Goal: Task Accomplishment & Management: Use online tool/utility

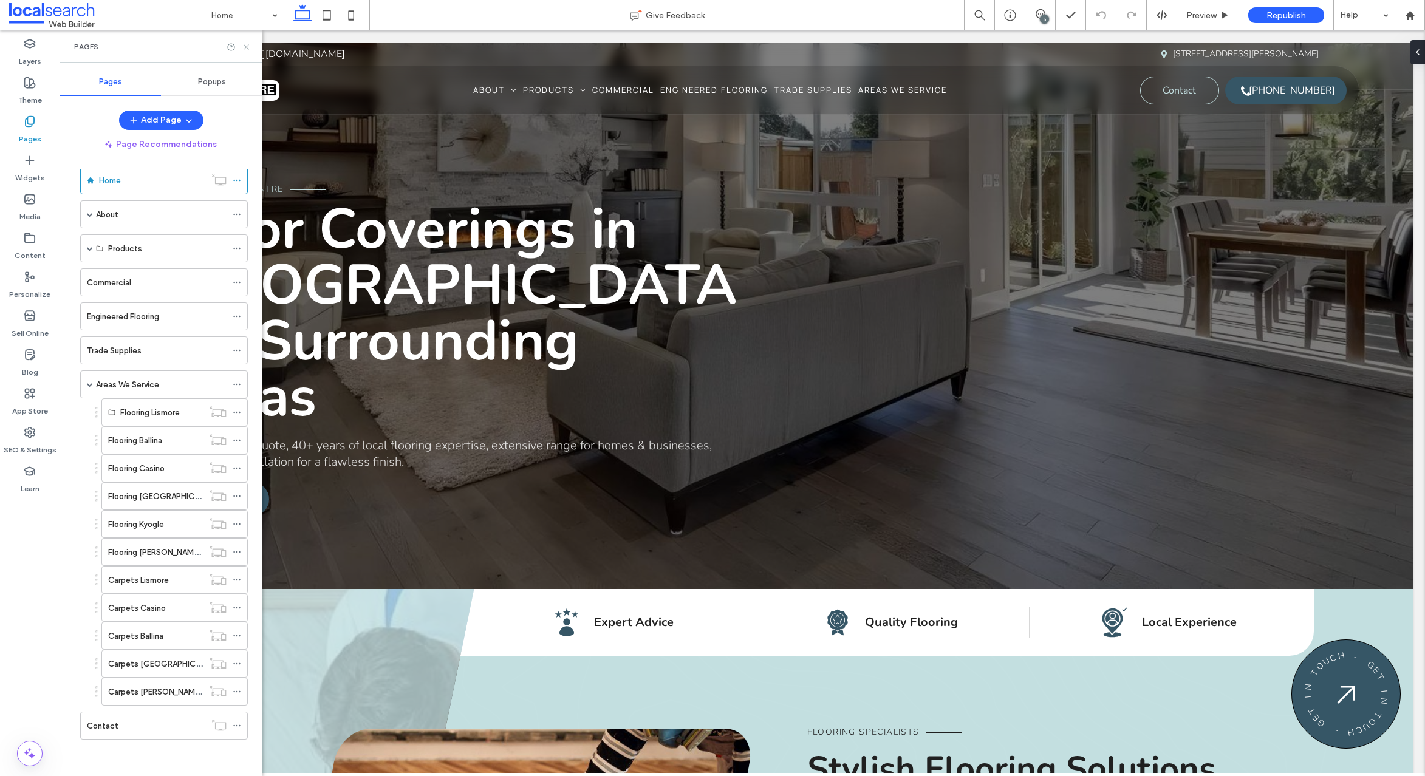
click at [248, 46] on icon at bounding box center [246, 47] width 9 height 9
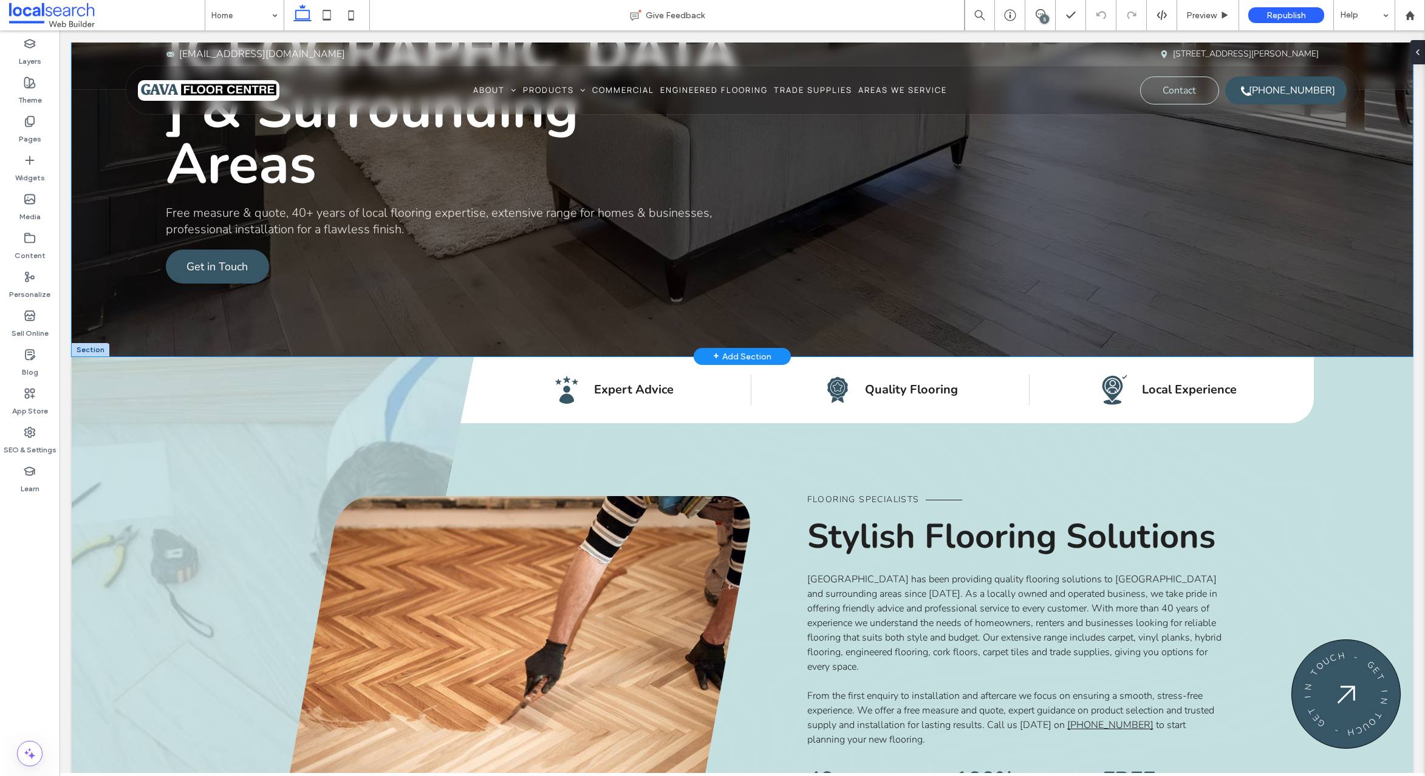
scroll to position [83, 0]
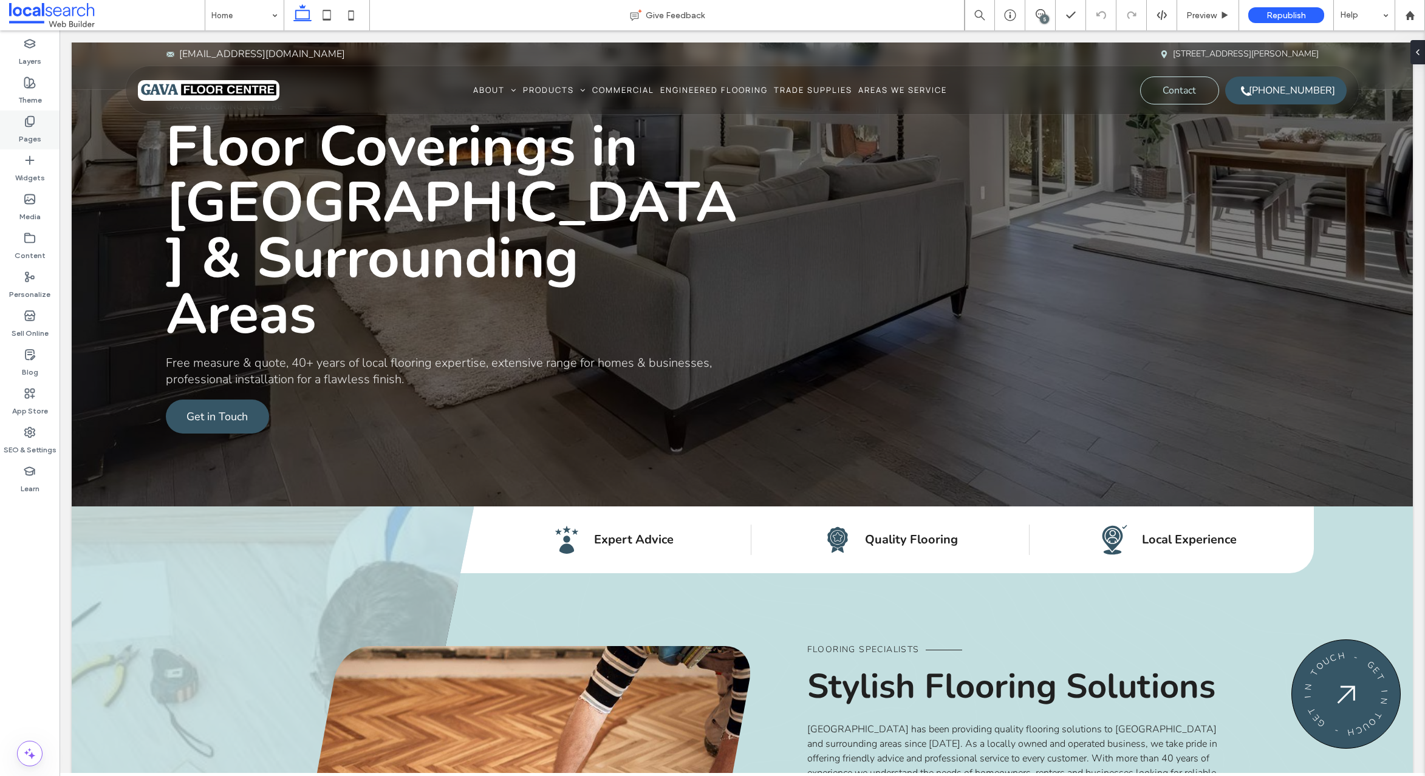
click at [35, 126] on icon at bounding box center [30, 121] width 12 height 12
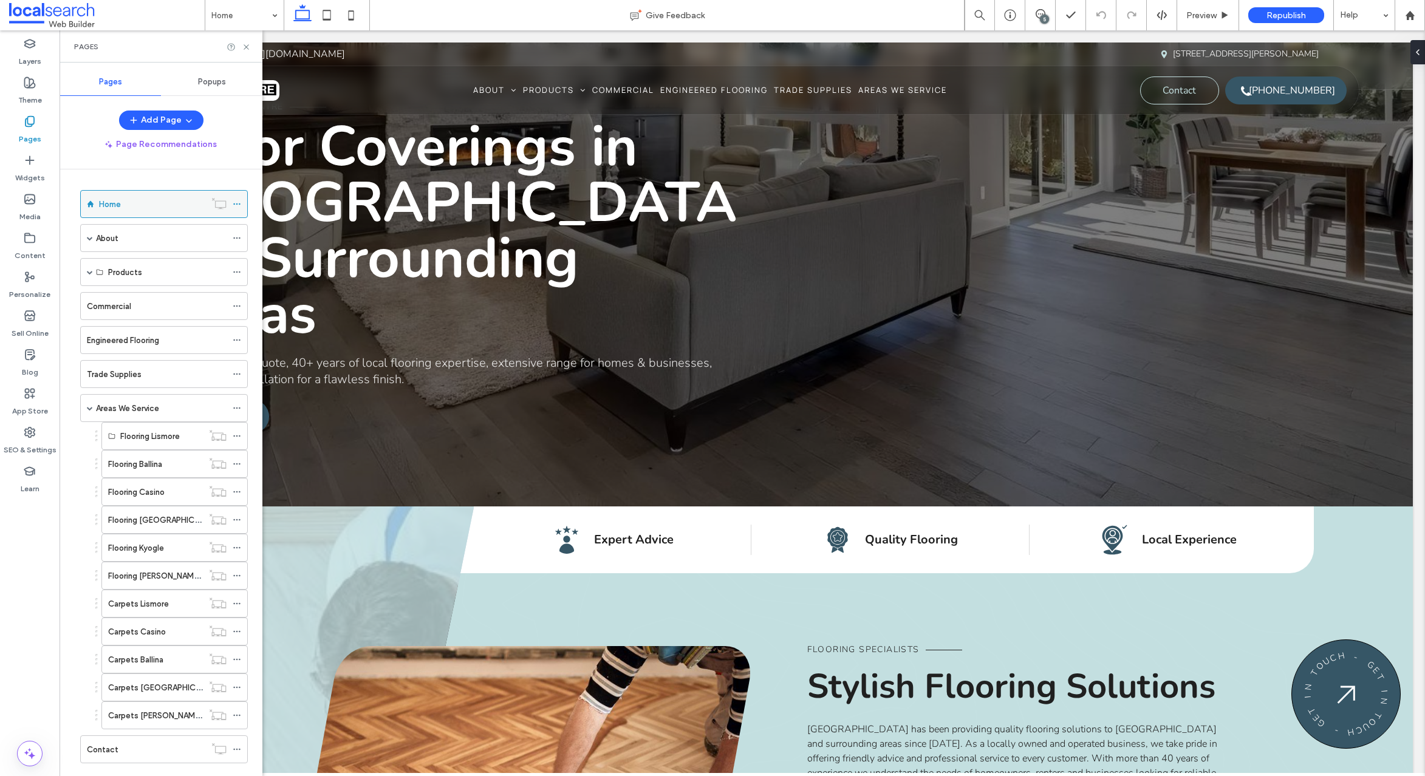
click at [239, 202] on icon at bounding box center [237, 204] width 9 height 9
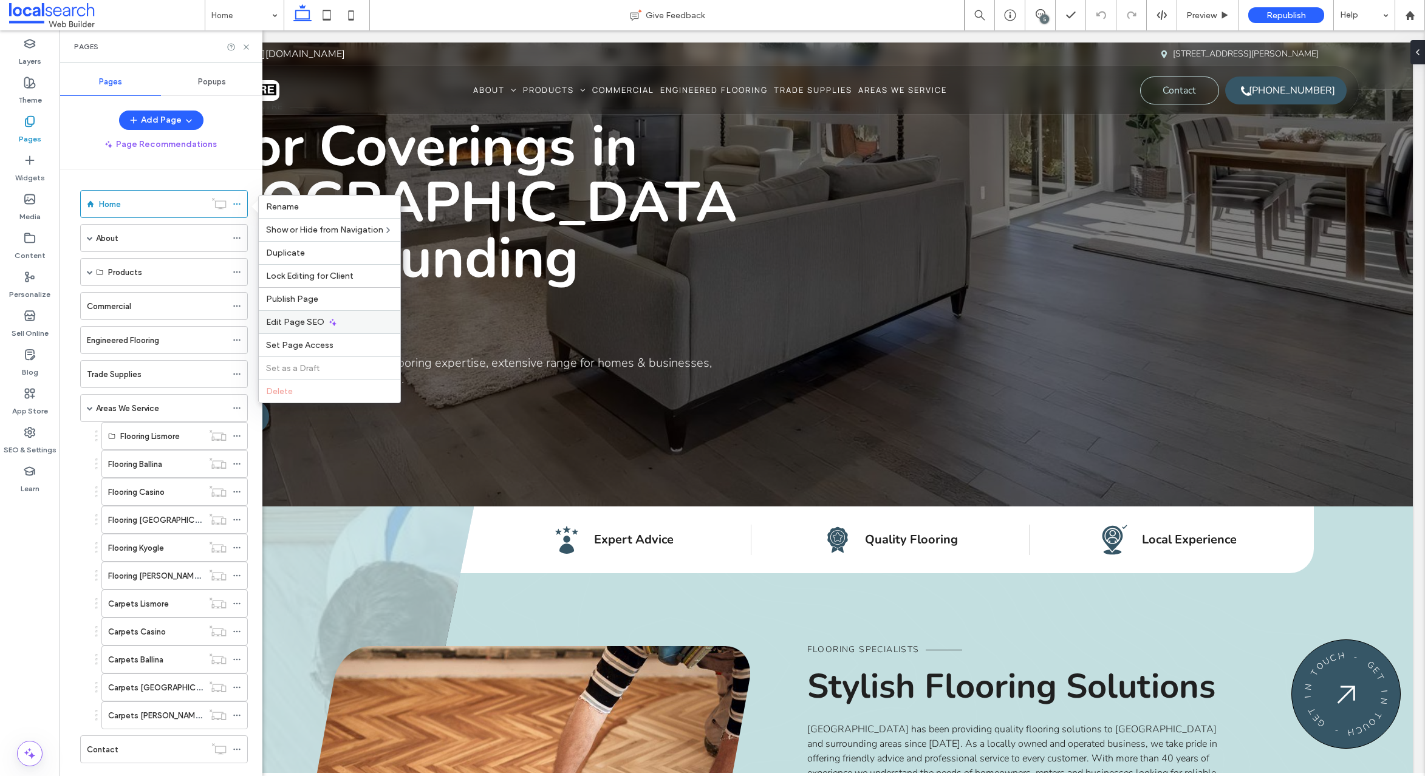
click at [346, 323] on div "Edit Page SEO" at bounding box center [330, 321] width 142 height 23
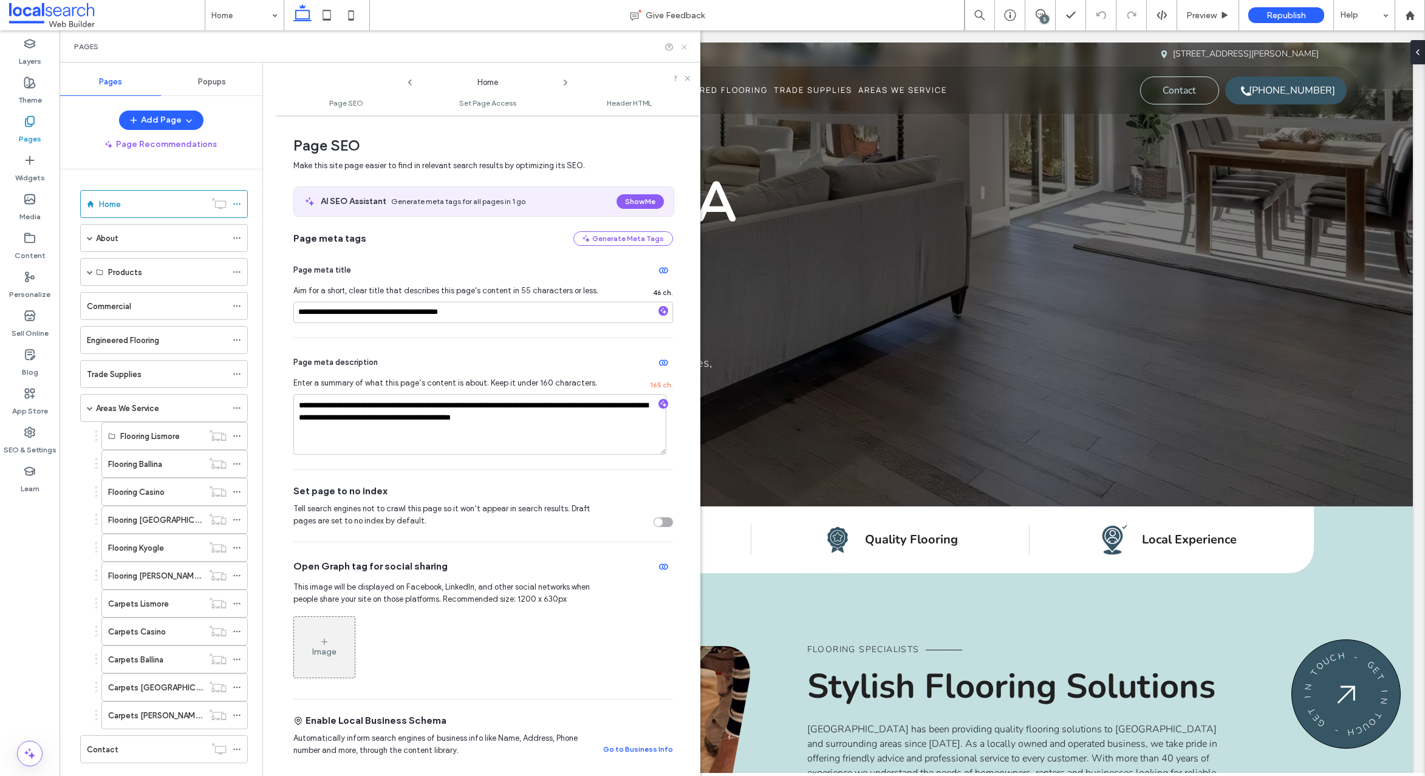
click at [684, 46] on icon at bounding box center [684, 47] width 9 height 9
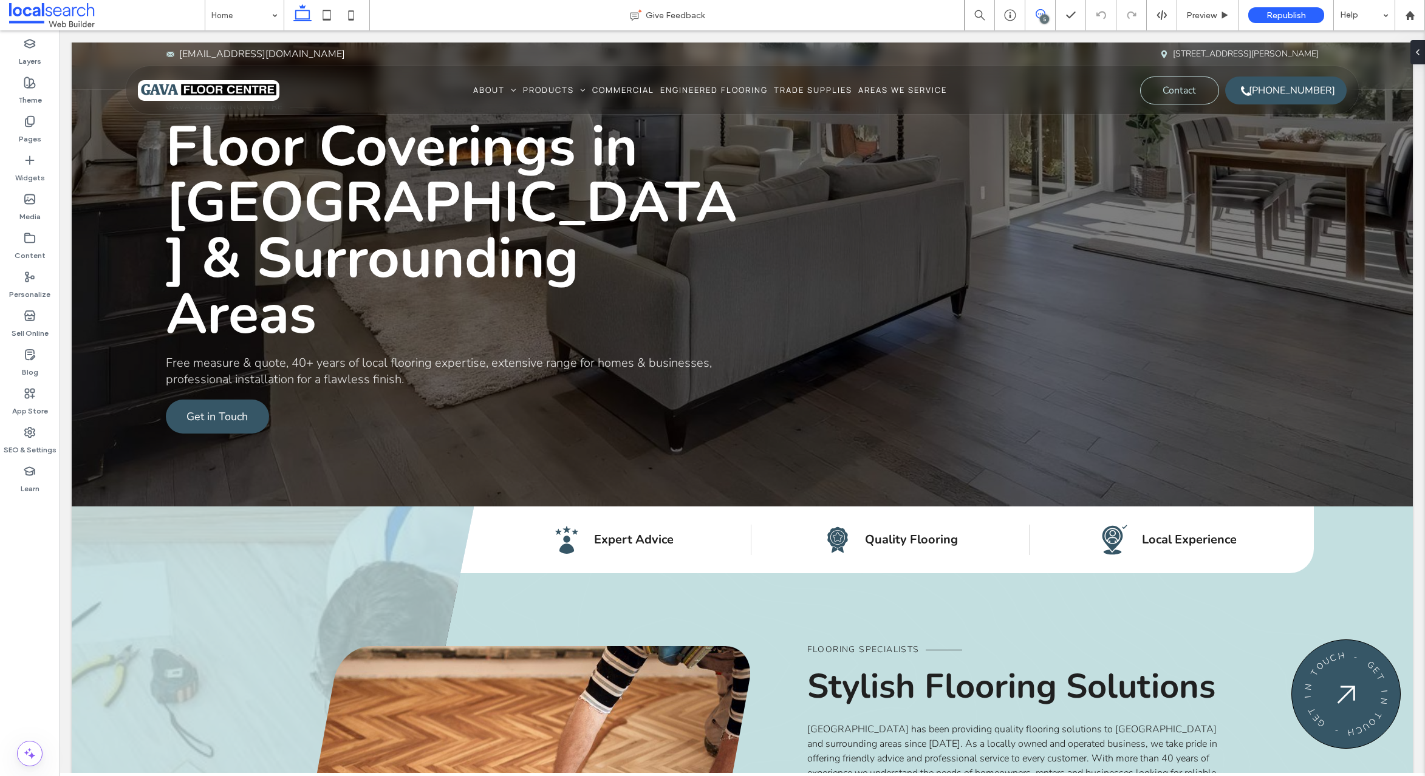
click at [1038, 12] on icon at bounding box center [1041, 14] width 10 height 10
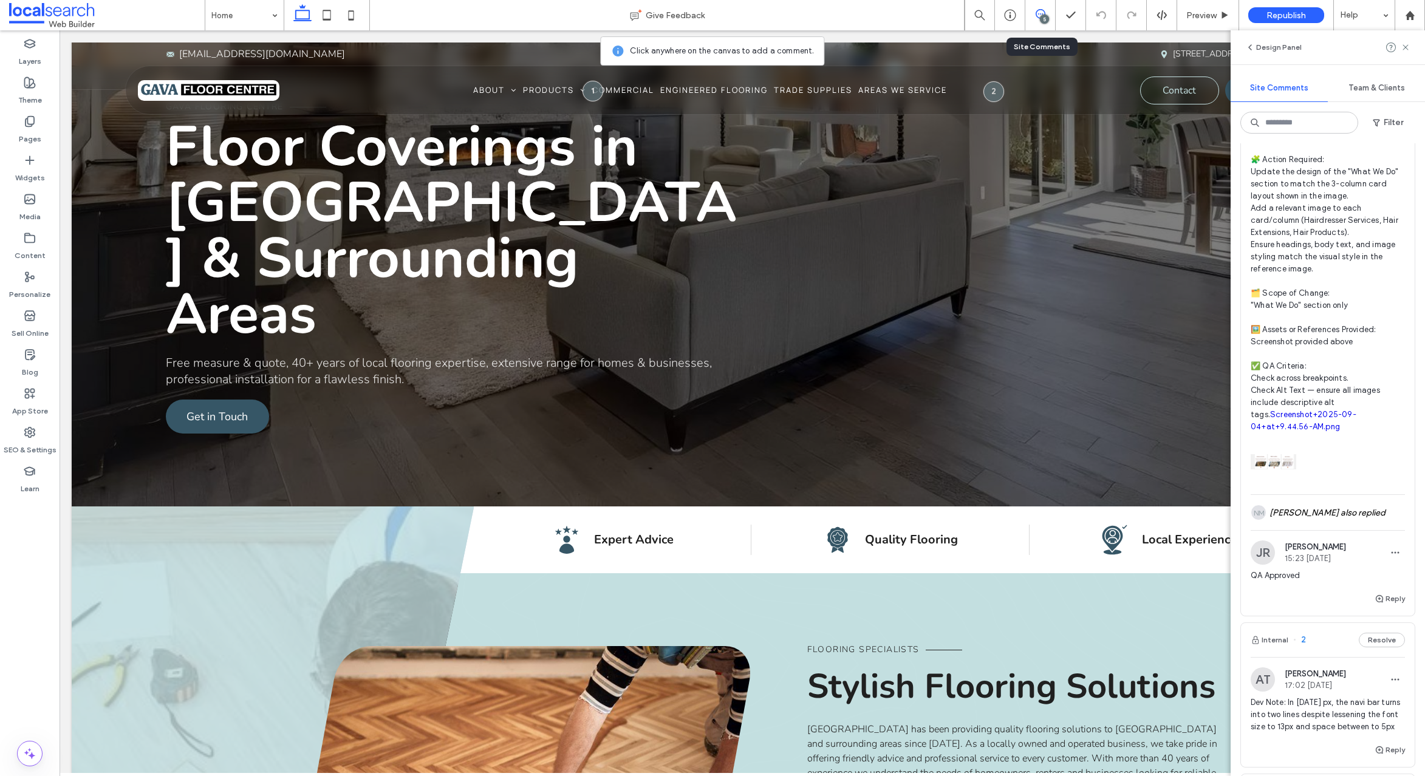
scroll to position [1263, 0]
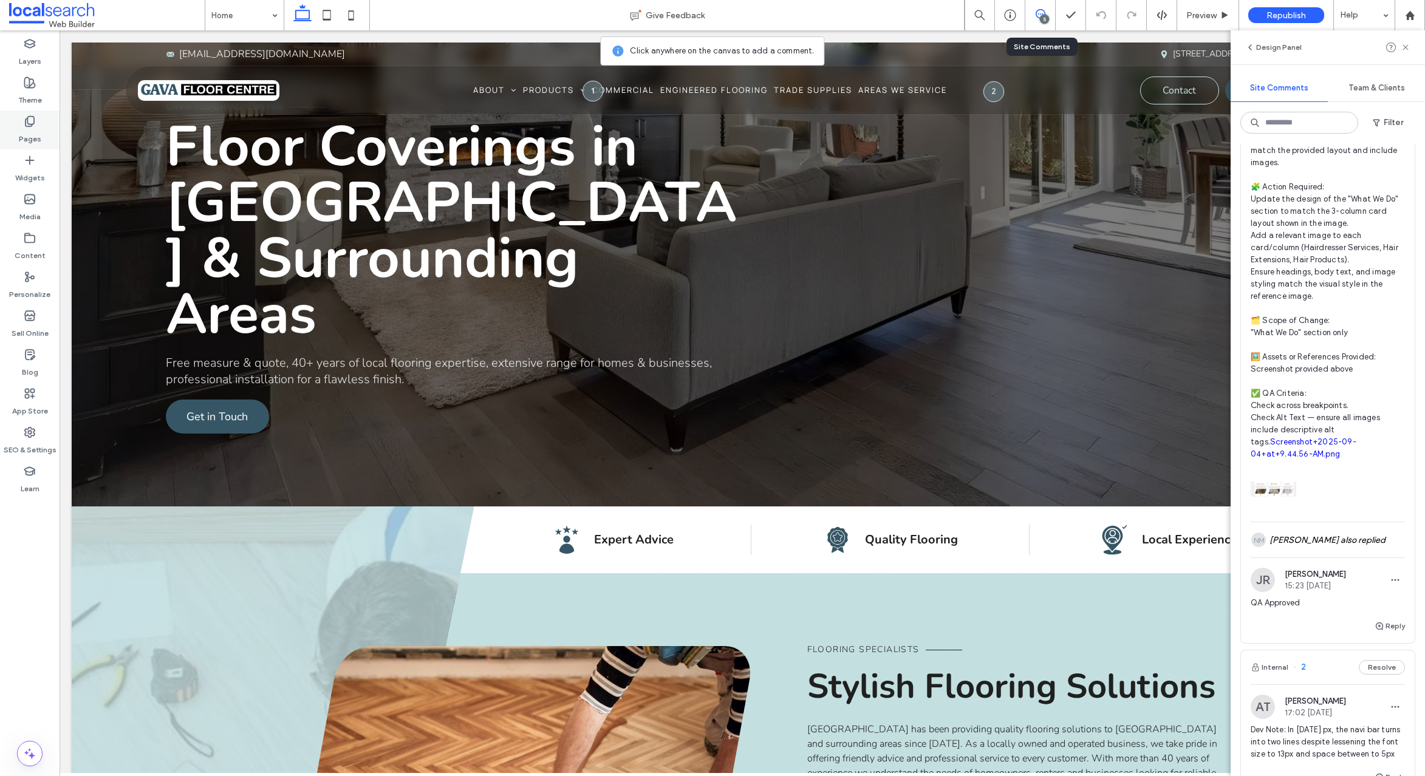
click at [33, 115] on icon at bounding box center [30, 121] width 12 height 12
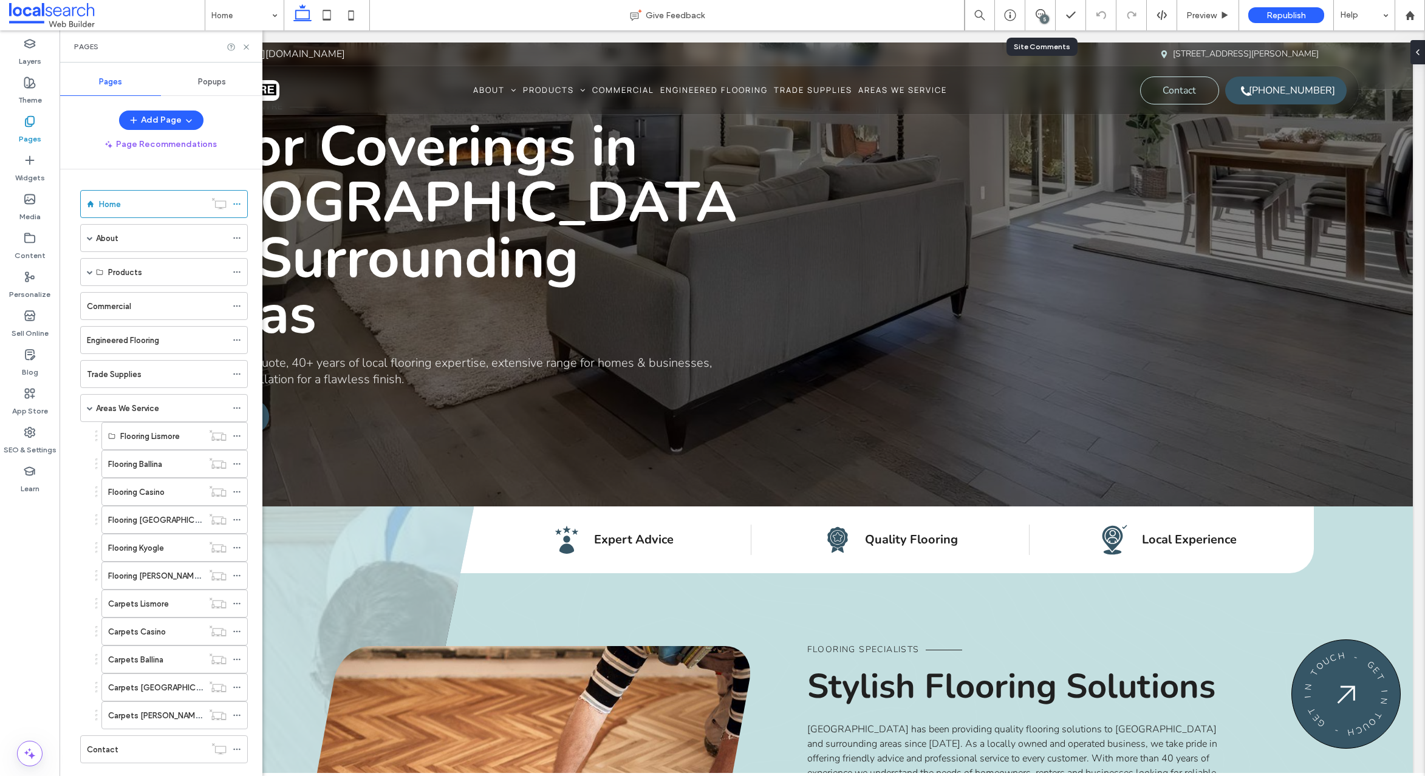
scroll to position [0, 0]
click at [89, 411] on span at bounding box center [90, 408] width 6 height 27
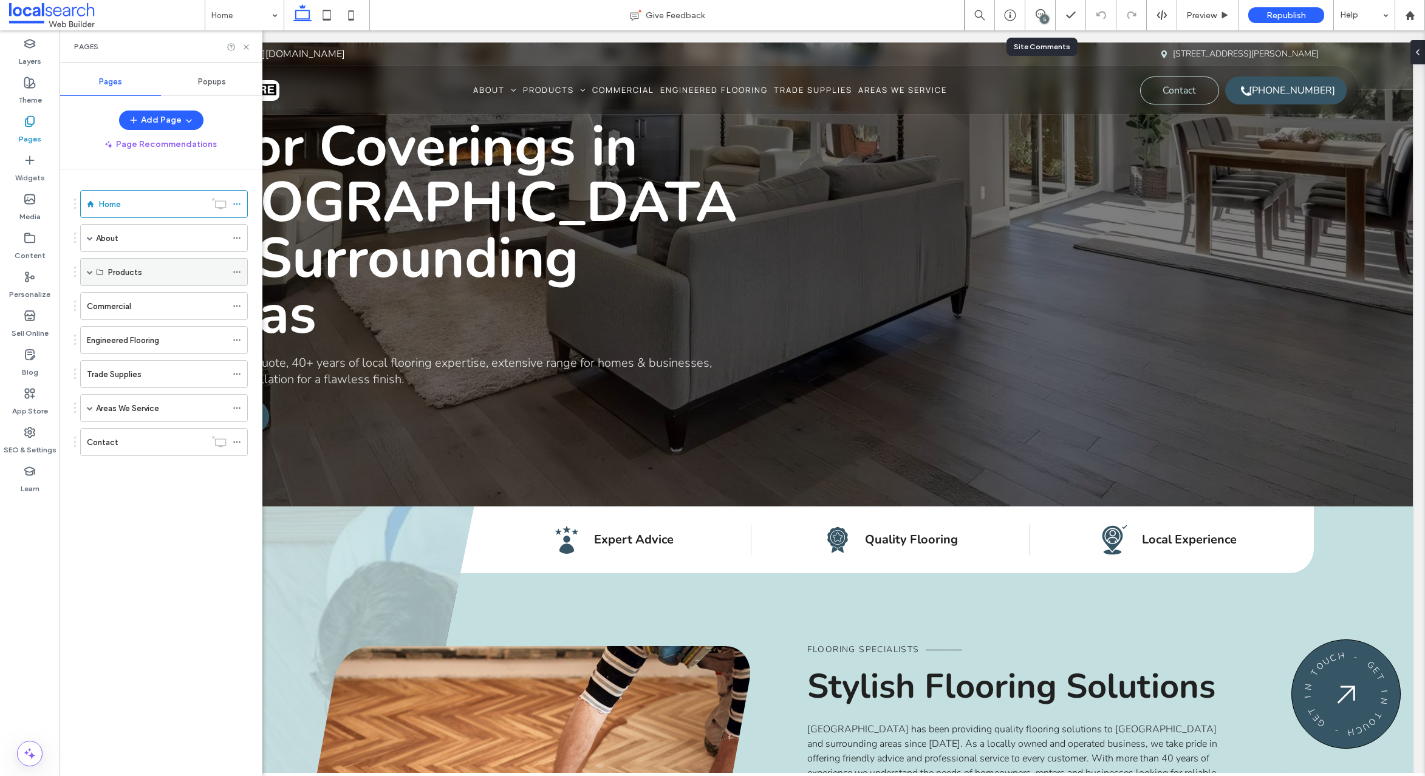
click at [91, 273] on span at bounding box center [90, 272] width 6 height 6
click at [247, 47] on use at bounding box center [246, 46] width 5 height 5
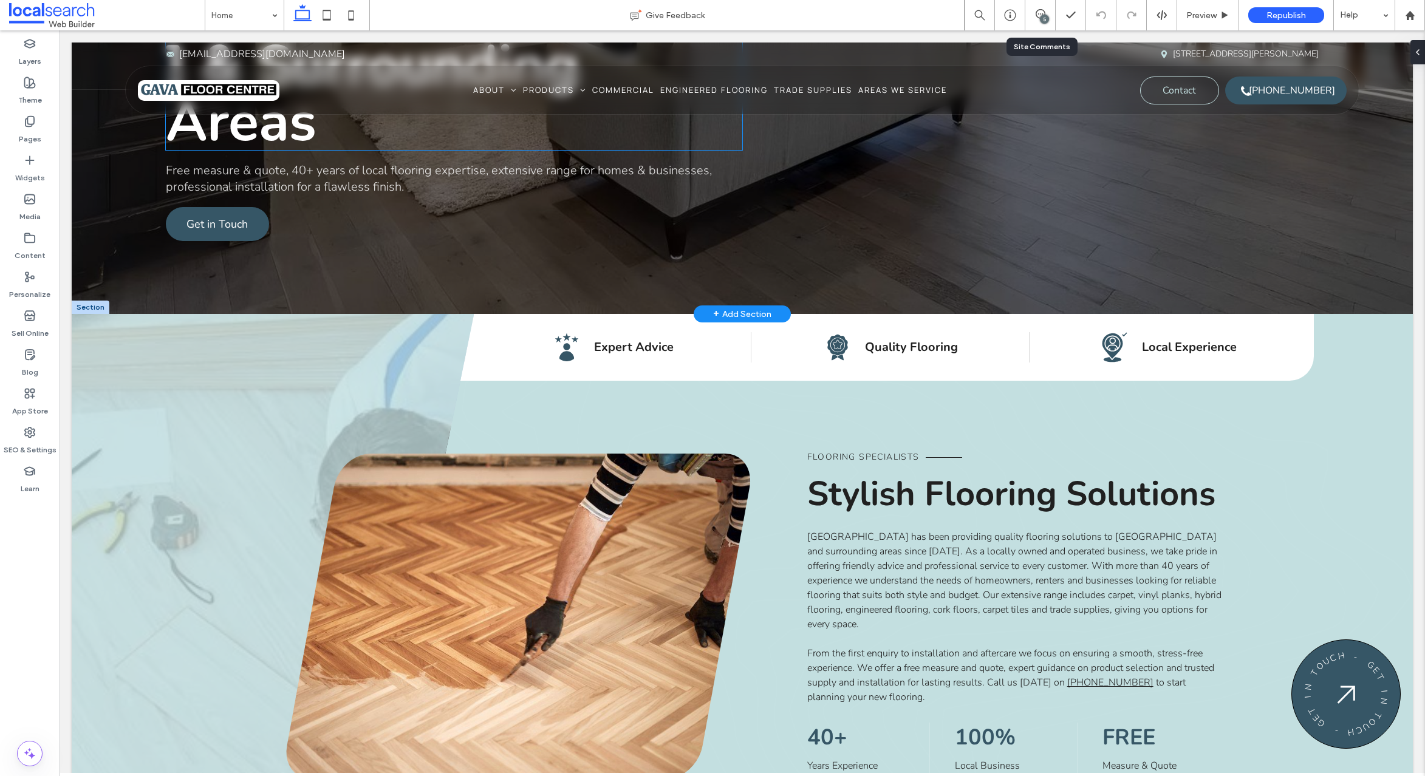
scroll to position [291, 0]
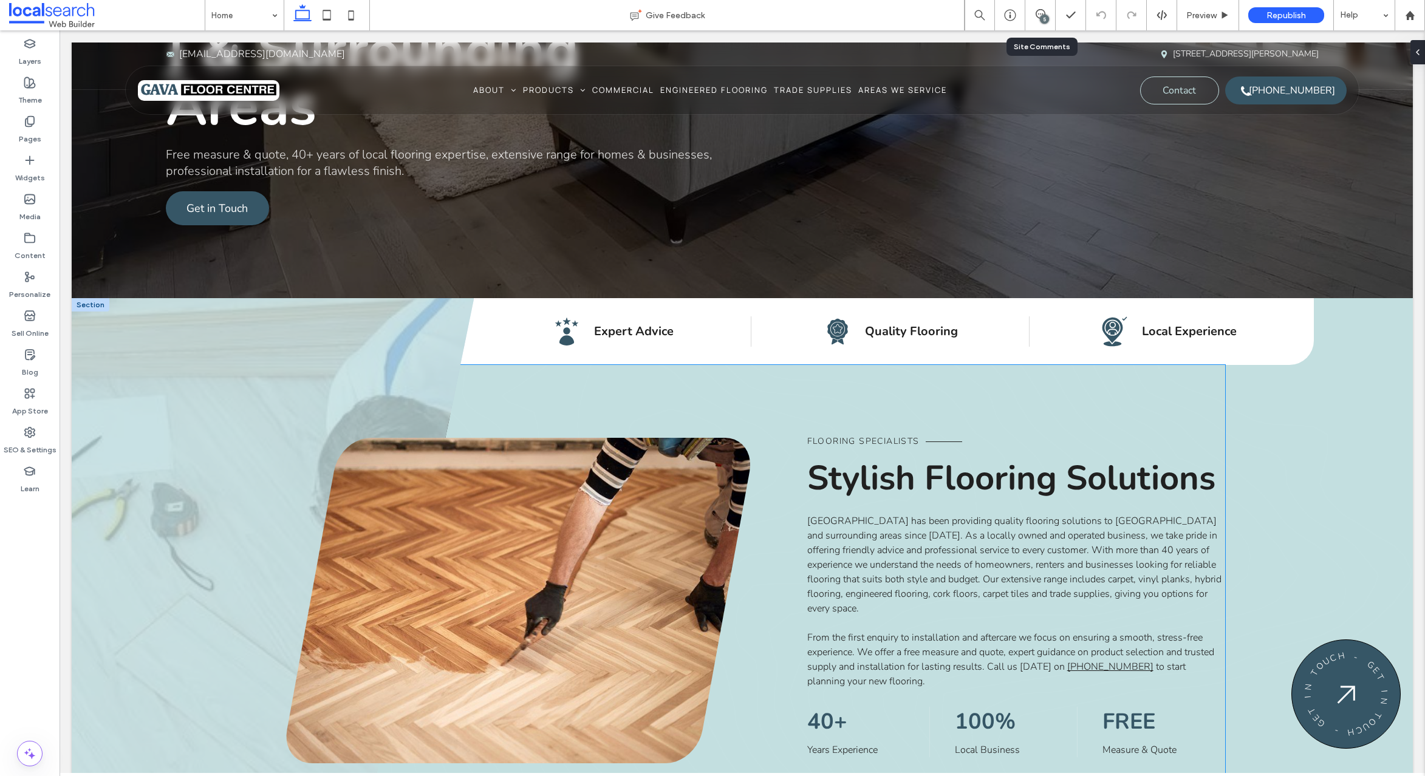
click at [940, 455] on span "Stylish Flooring Solutions" at bounding box center [1011, 478] width 408 height 47
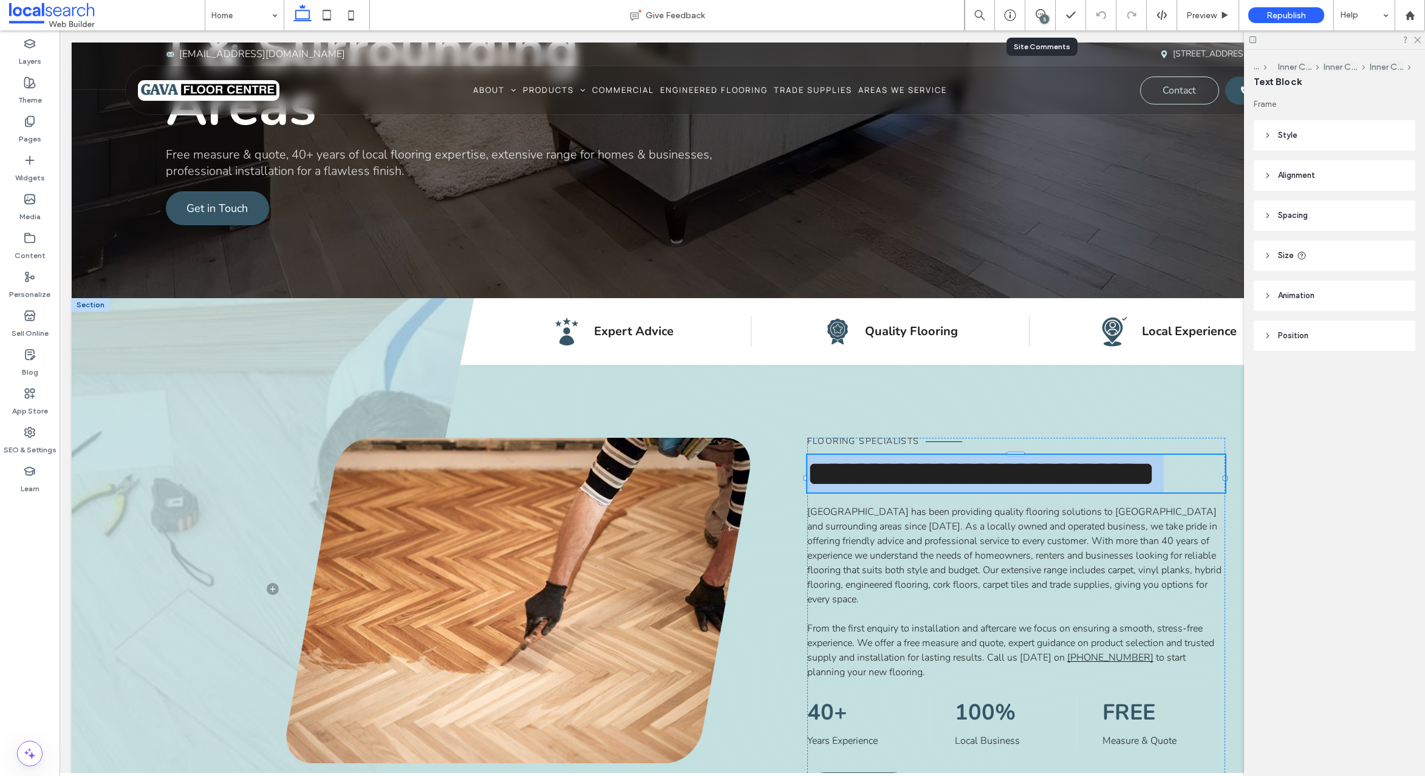
click at [940, 457] on span "**********" at bounding box center [980, 474] width 347 height 34
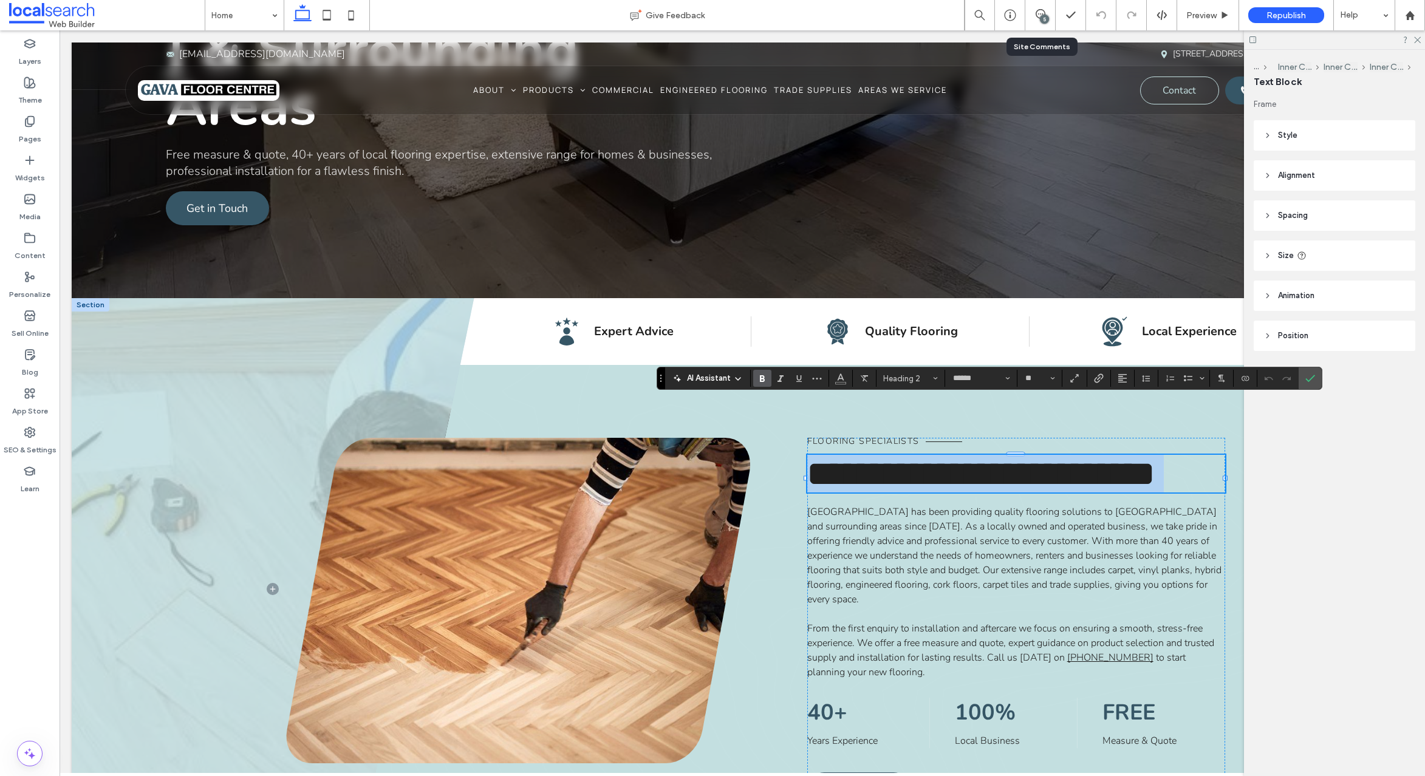
click at [940, 457] on span "**********" at bounding box center [980, 474] width 347 height 34
type input "**"
click at [1309, 382] on icon "Confirm" at bounding box center [1310, 379] width 10 height 10
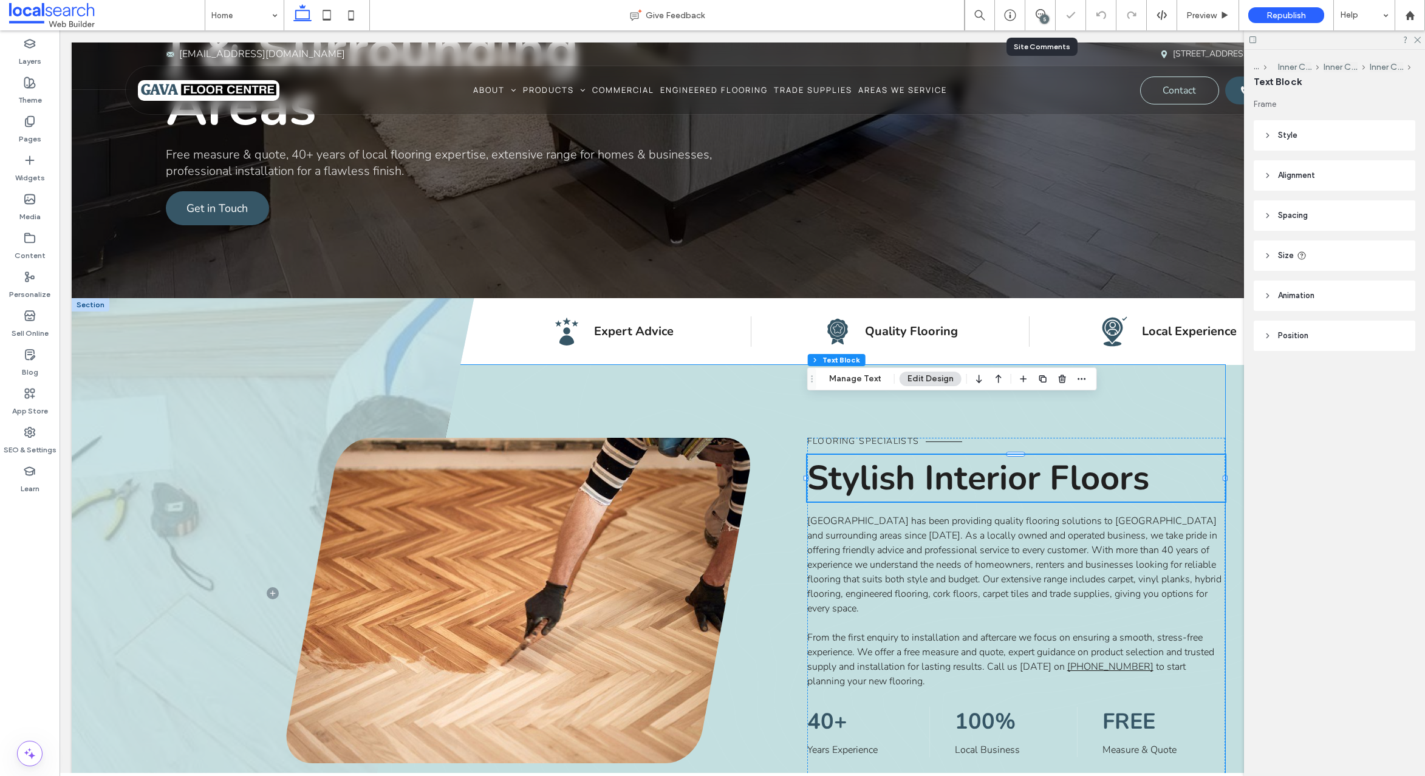
click at [1163, 365] on div "Flooring Specialists Stylish Interior Floors [GEOGRAPHIC_DATA] has been providi…" at bounding box center [755, 627] width 939 height 524
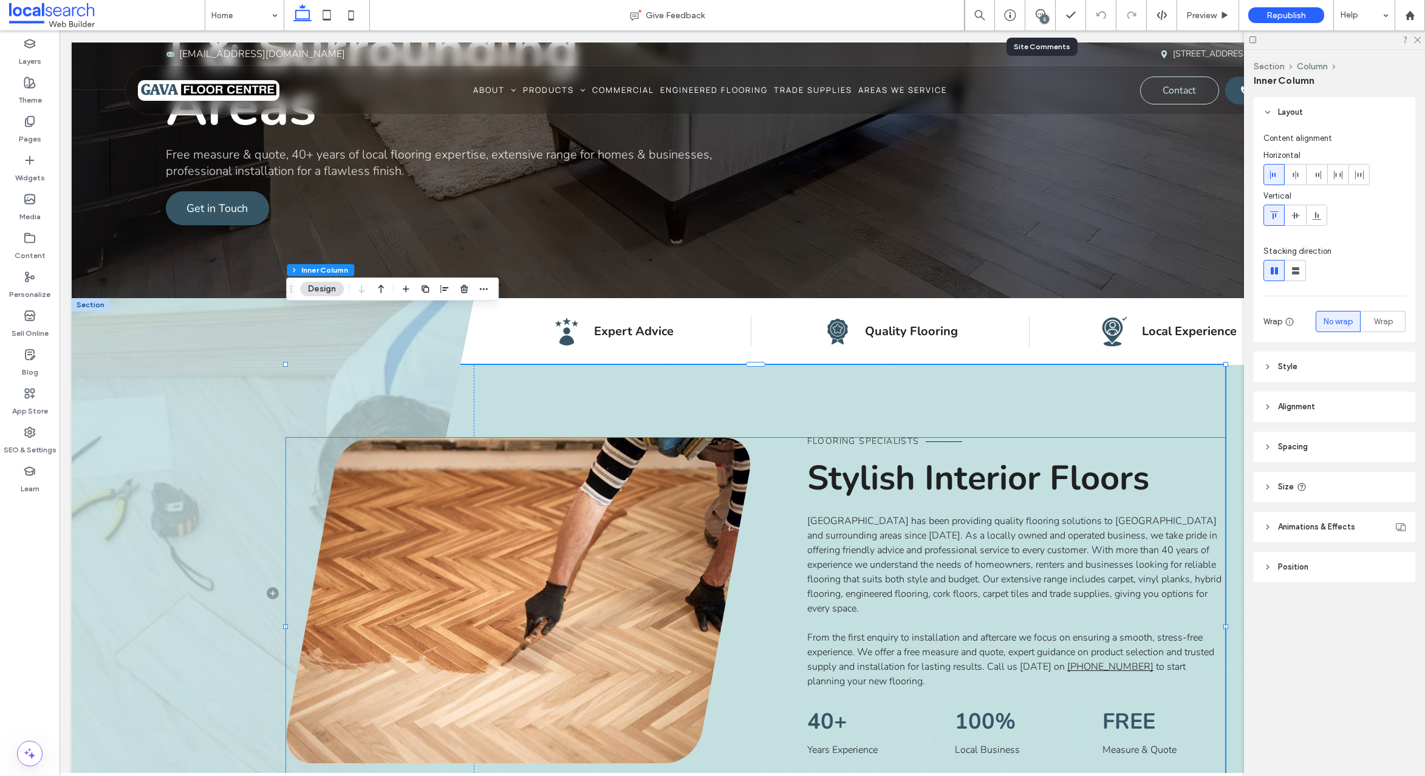
click at [965, 541] on span "[GEOGRAPHIC_DATA] has been providing quality flooring solutions to [GEOGRAPHIC_…" at bounding box center [1014, 564] width 414 height 101
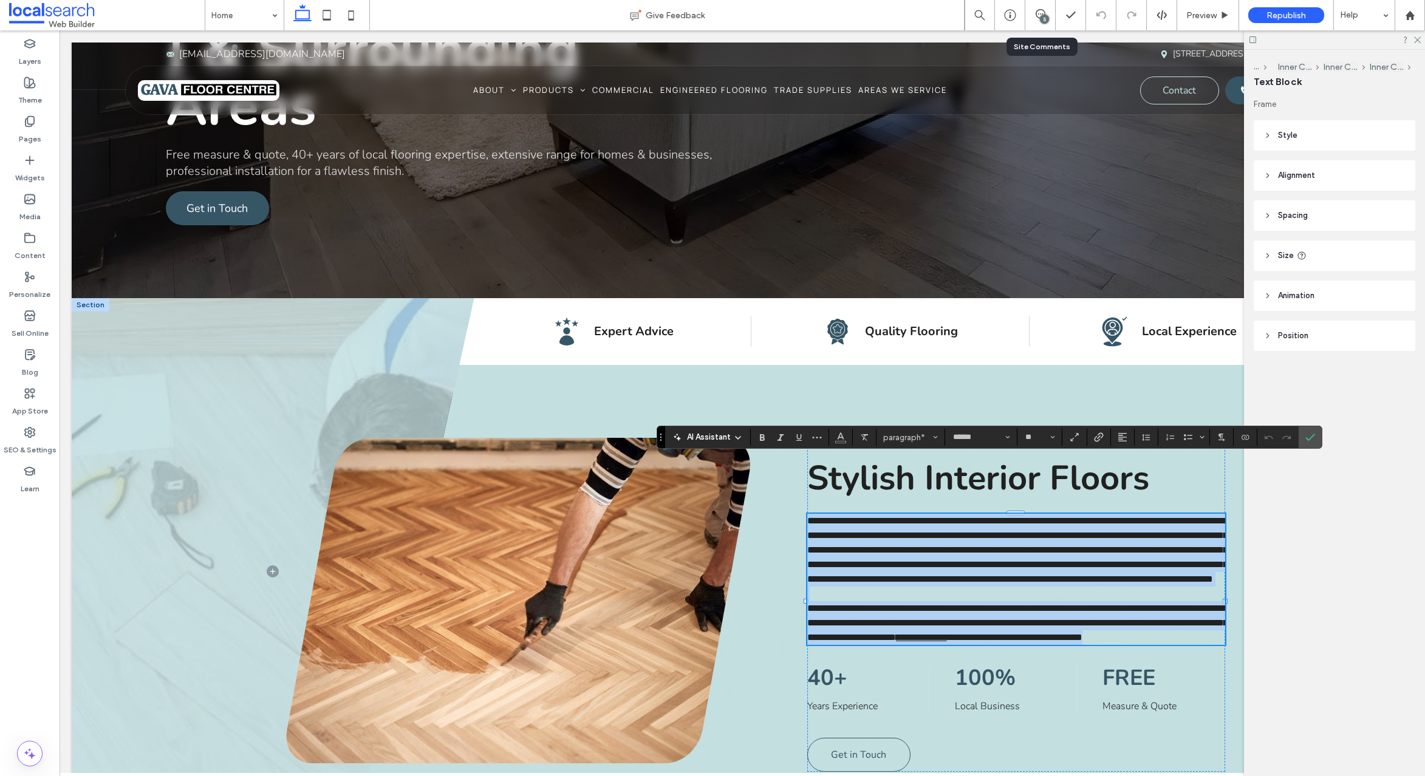
scroll to position [0, 0]
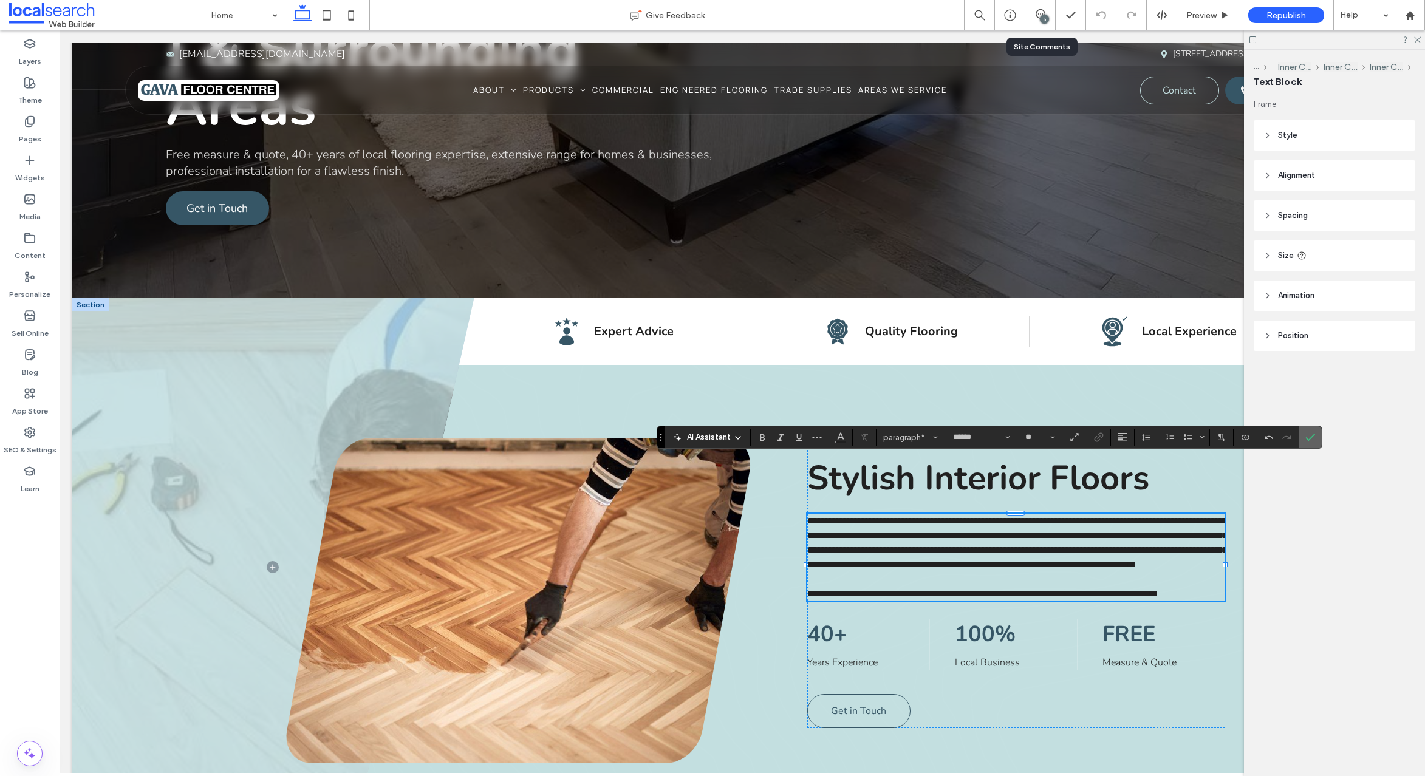
click at [1314, 439] on icon "Confirm" at bounding box center [1310, 437] width 10 height 10
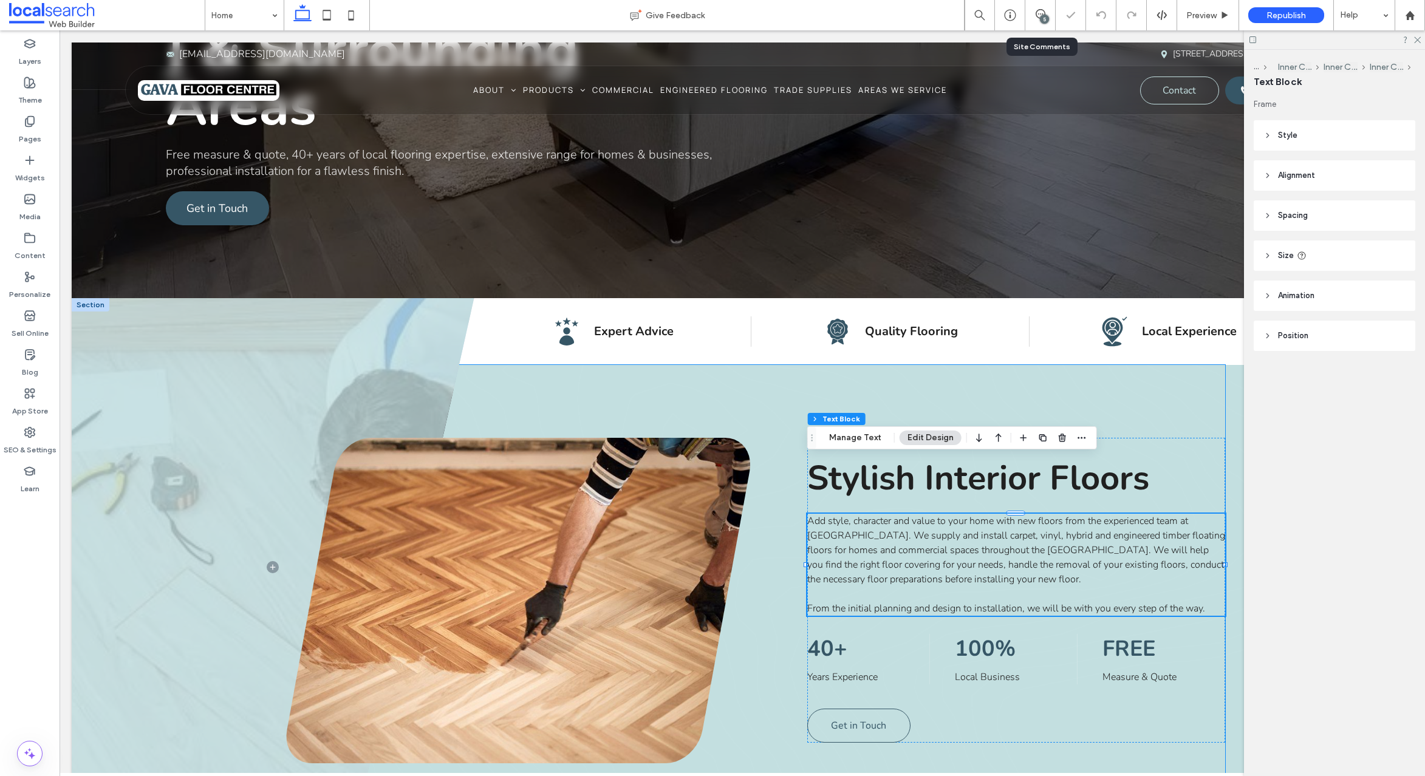
click at [1154, 725] on div "Flooring Specialists Stylish Interior Floors Add style, character and value to …" at bounding box center [755, 600] width 939 height 471
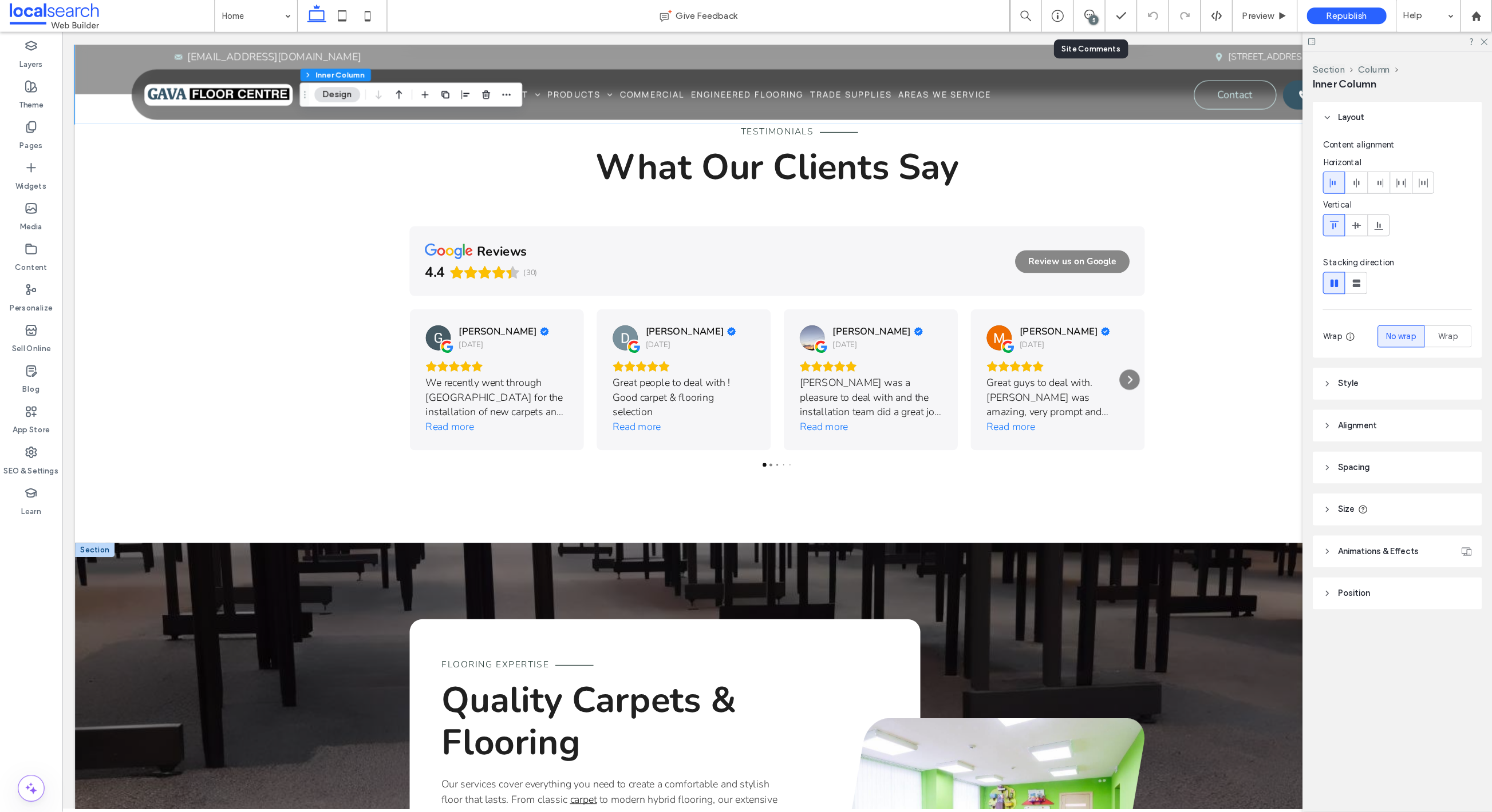
scroll to position [2378, 0]
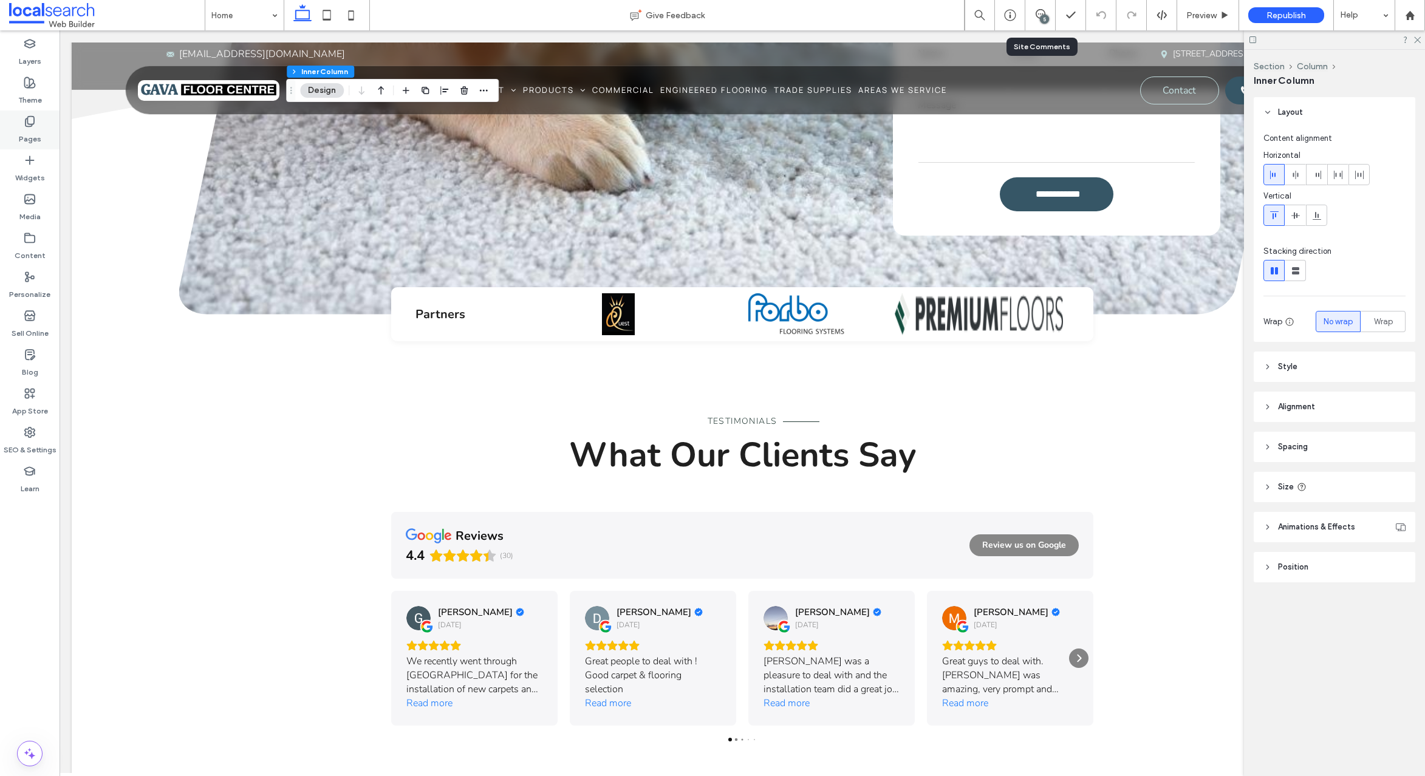
click at [32, 117] on use at bounding box center [30, 122] width 9 height 10
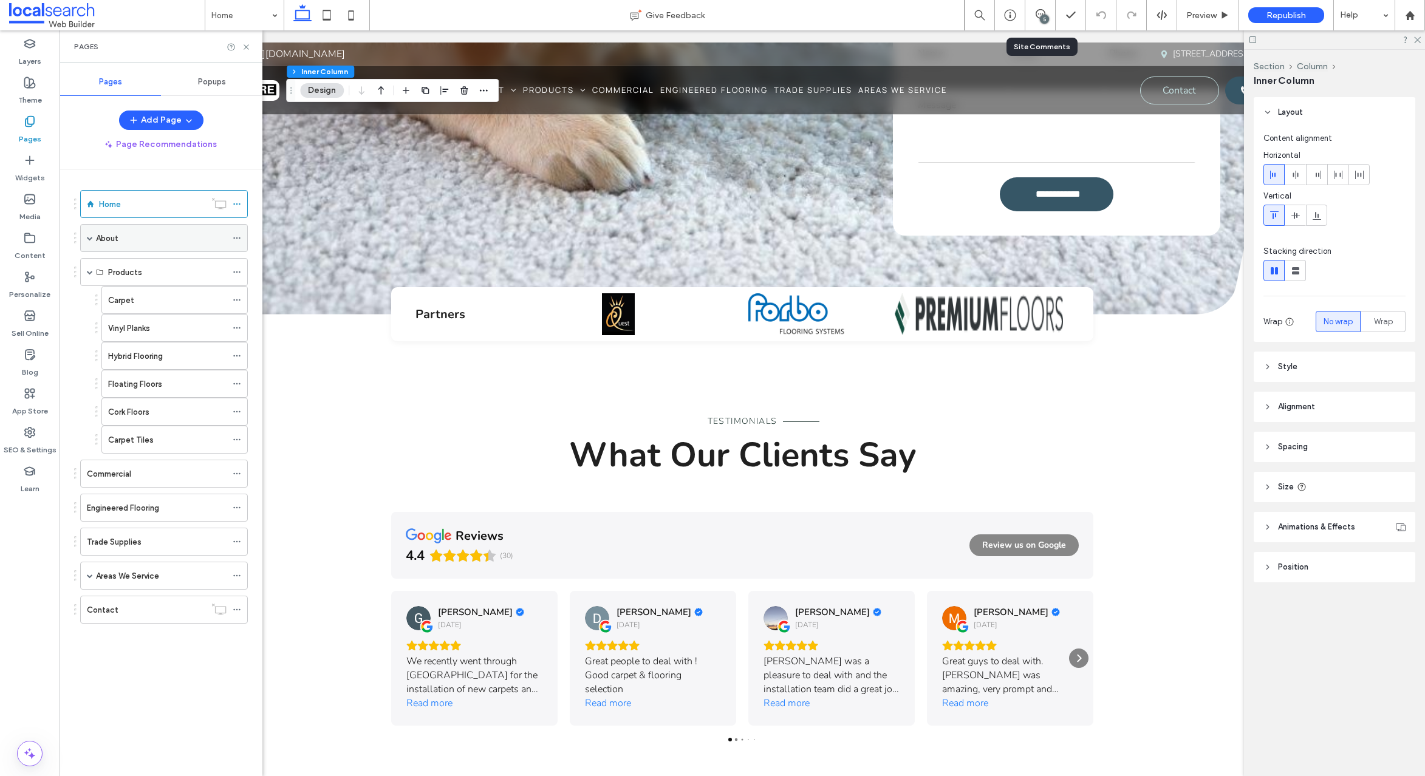
click at [92, 239] on span at bounding box center [90, 238] width 6 height 6
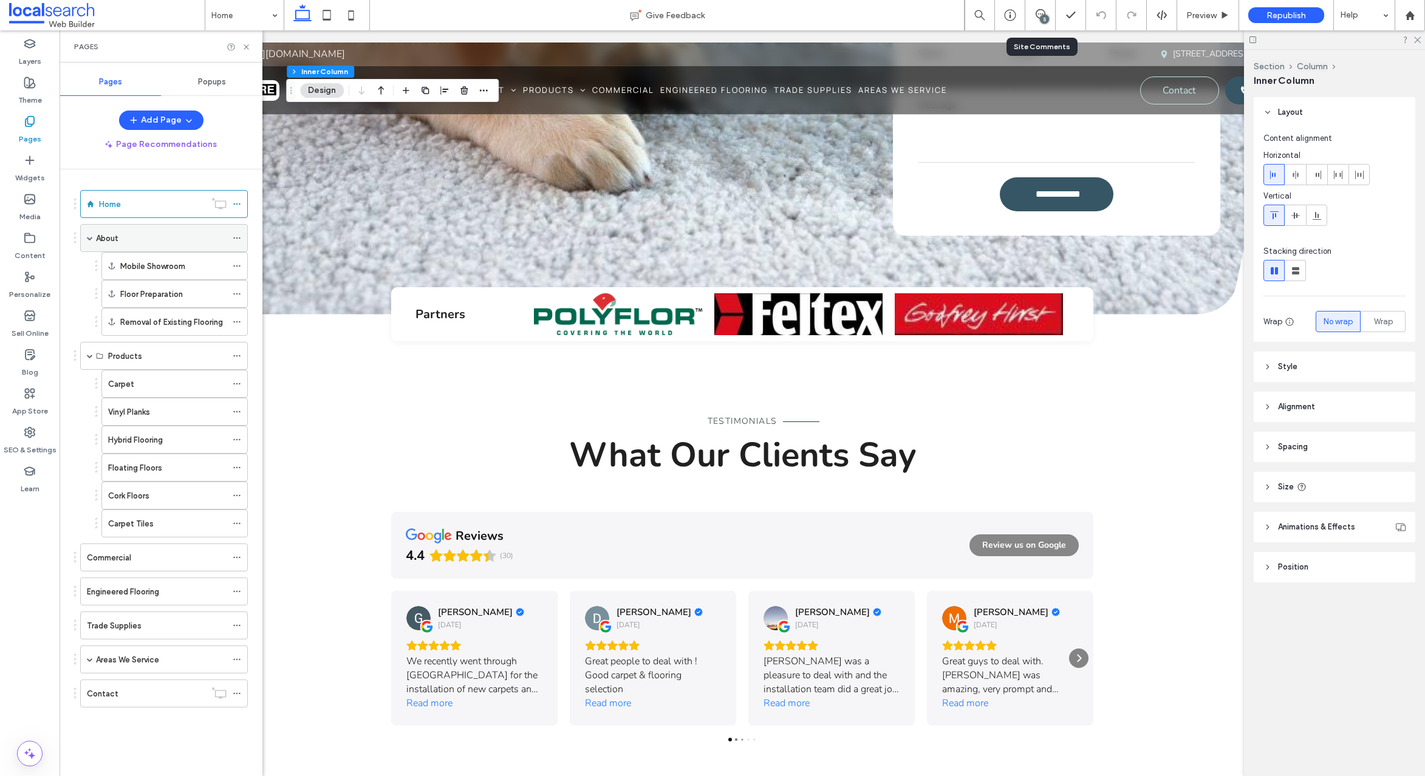
click at [92, 238] on span at bounding box center [90, 238] width 6 height 6
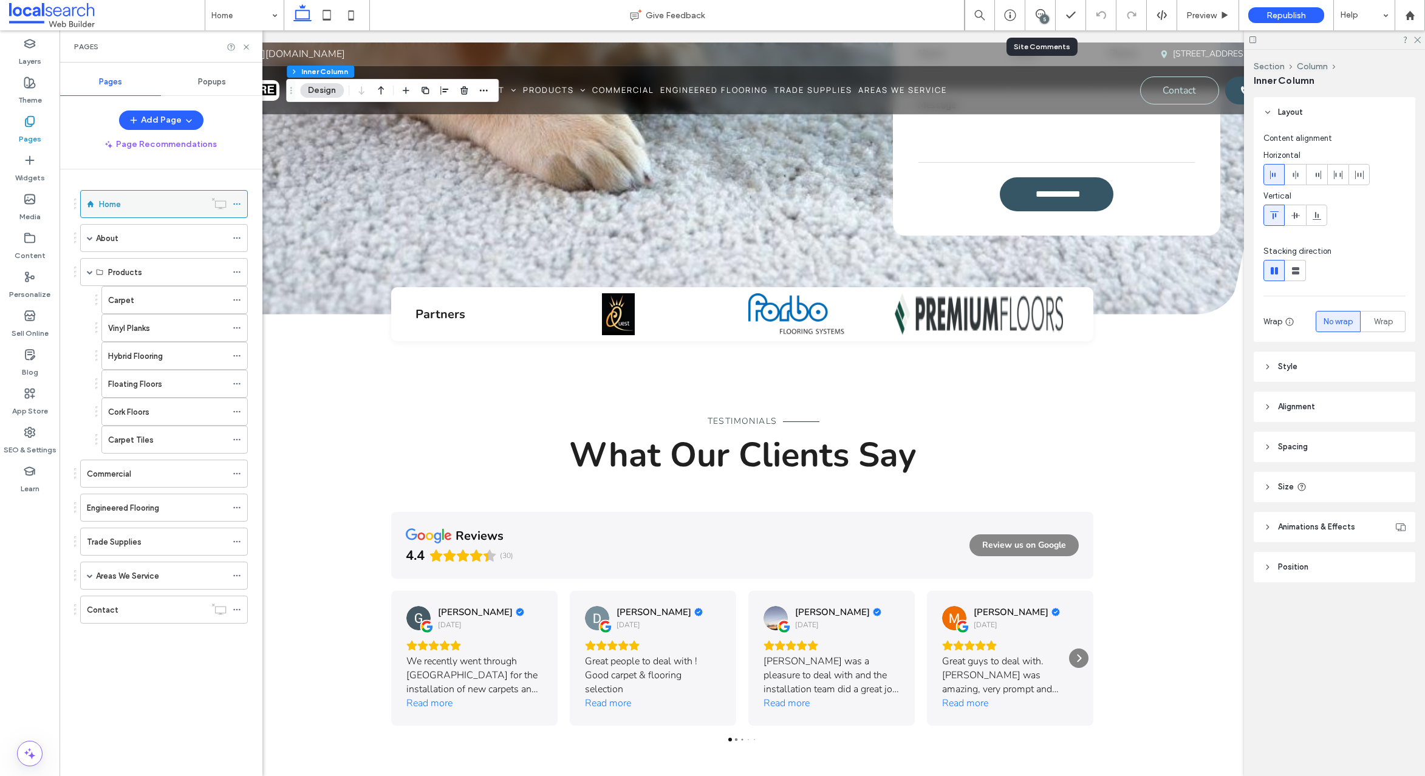
click at [104, 206] on label "Home" at bounding box center [110, 204] width 22 height 21
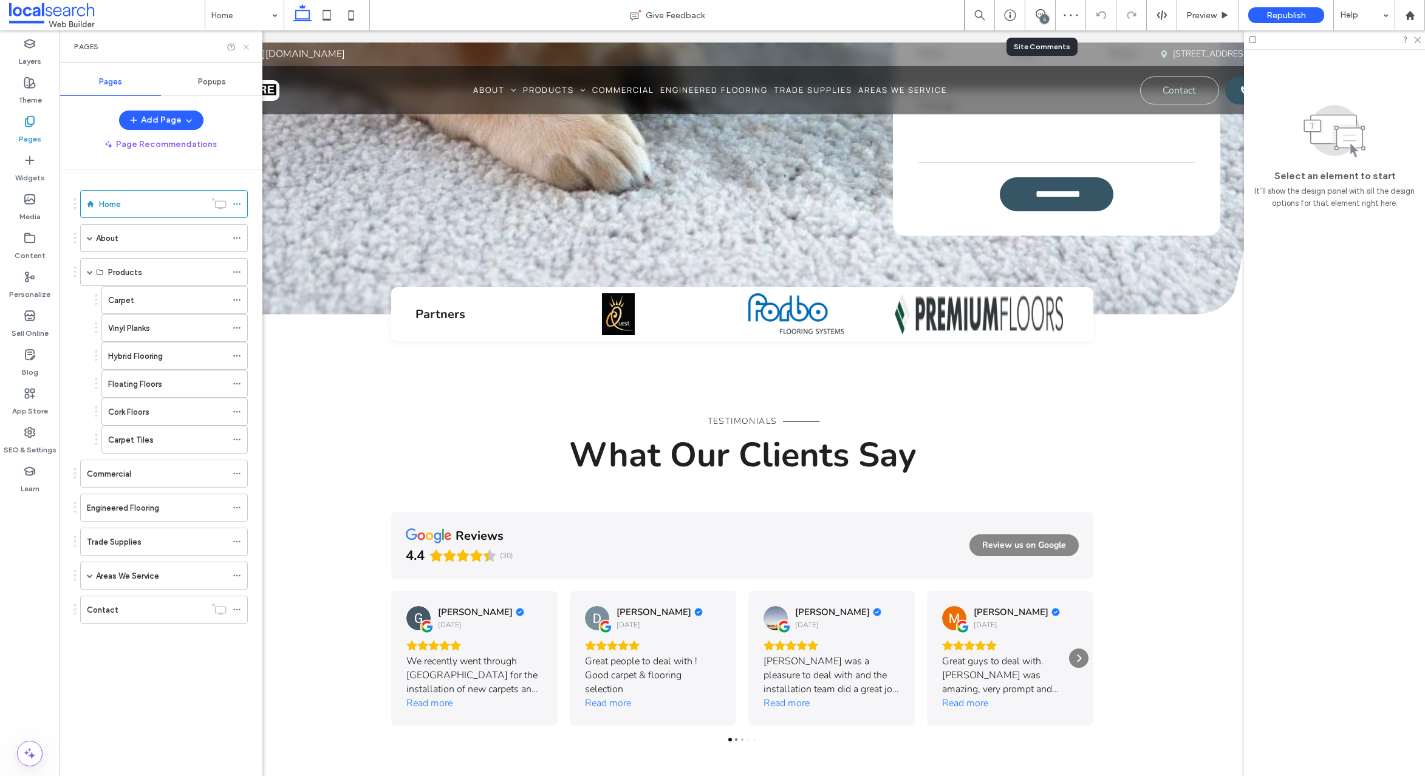
click at [247, 46] on use at bounding box center [246, 46] width 5 height 5
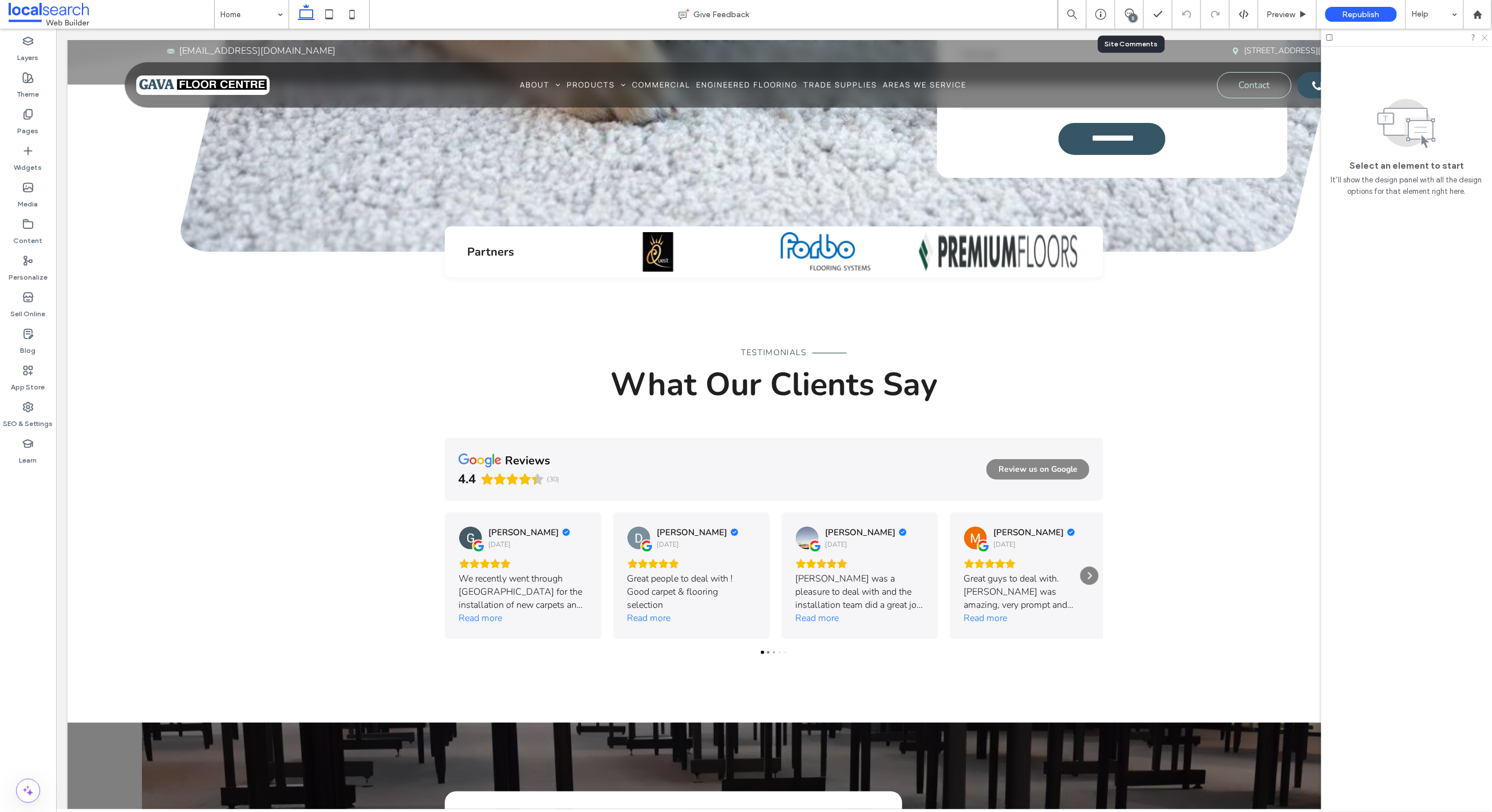
click at [1342, 38] on use at bounding box center [1484, 38] width 7 height 7
